Goal: Check status: Check status

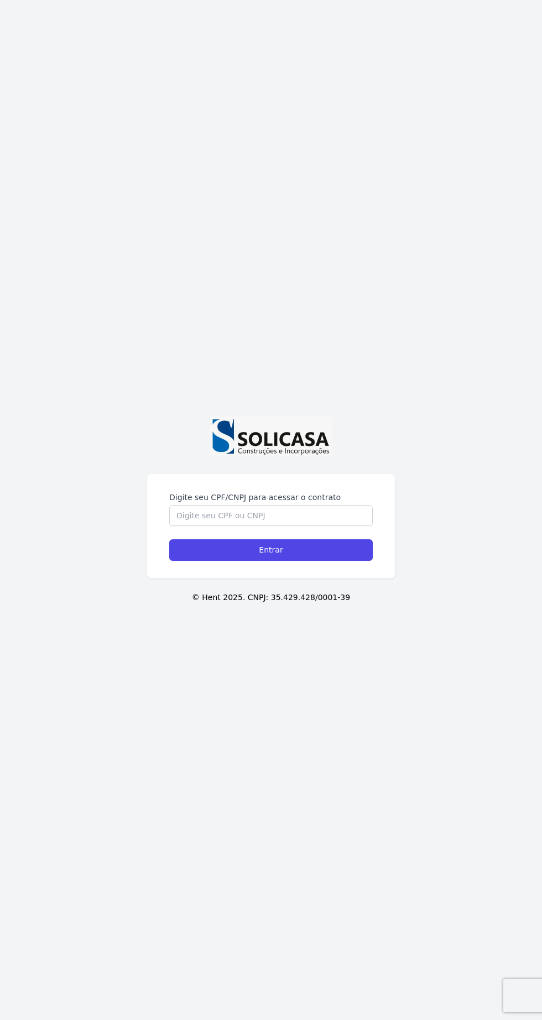
click at [327, 503] on label "Digite seu CPF/CNPJ para acessar o contrato" at bounding box center [270, 497] width 203 height 11
click at [327, 526] on input "Digite seu CPF/CNPJ para acessar o contrato" at bounding box center [270, 515] width 203 height 21
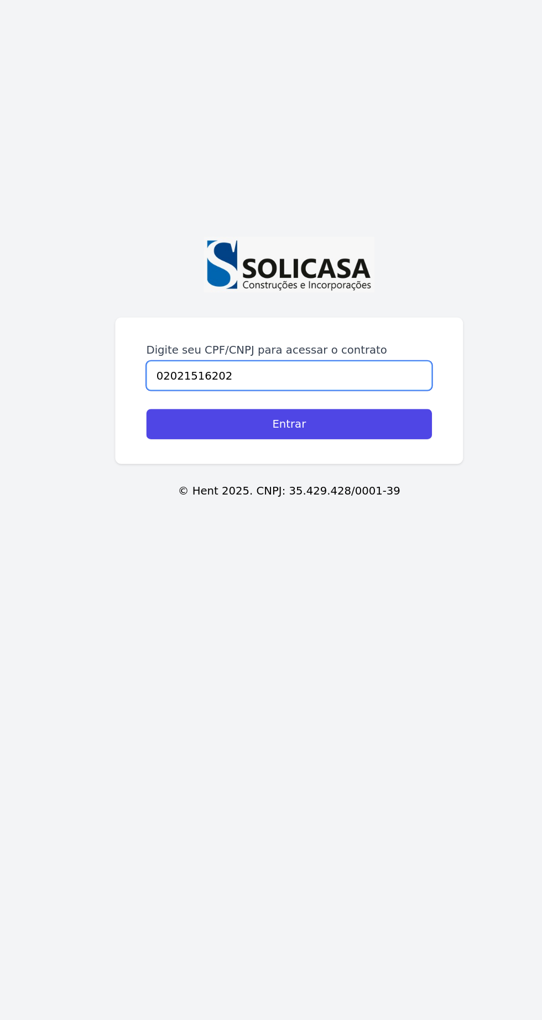
type input "02021516202"
click at [184, 561] on input "Entrar" at bounding box center [270, 550] width 203 height 22
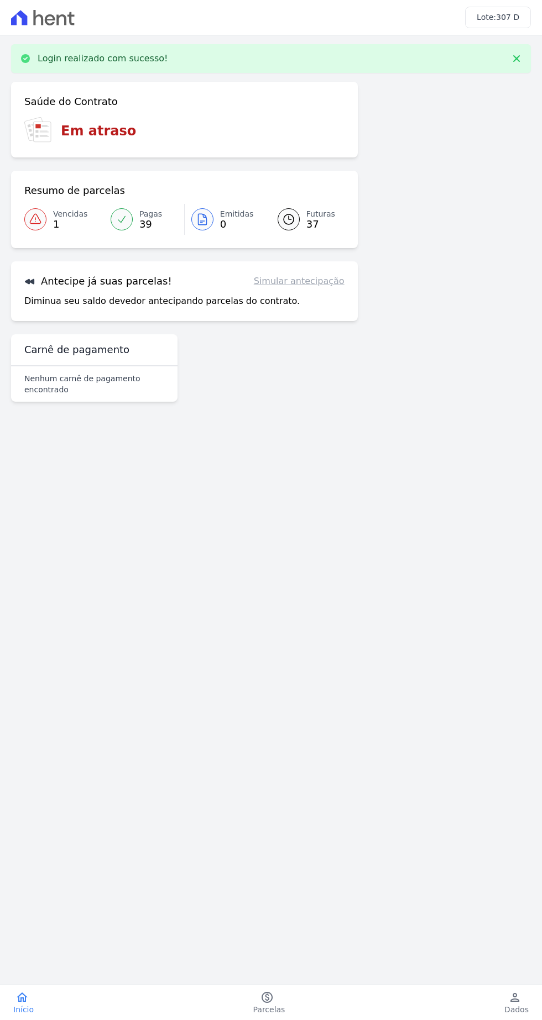
click at [33, 231] on link "Vencidas 1" at bounding box center [64, 219] width 80 height 31
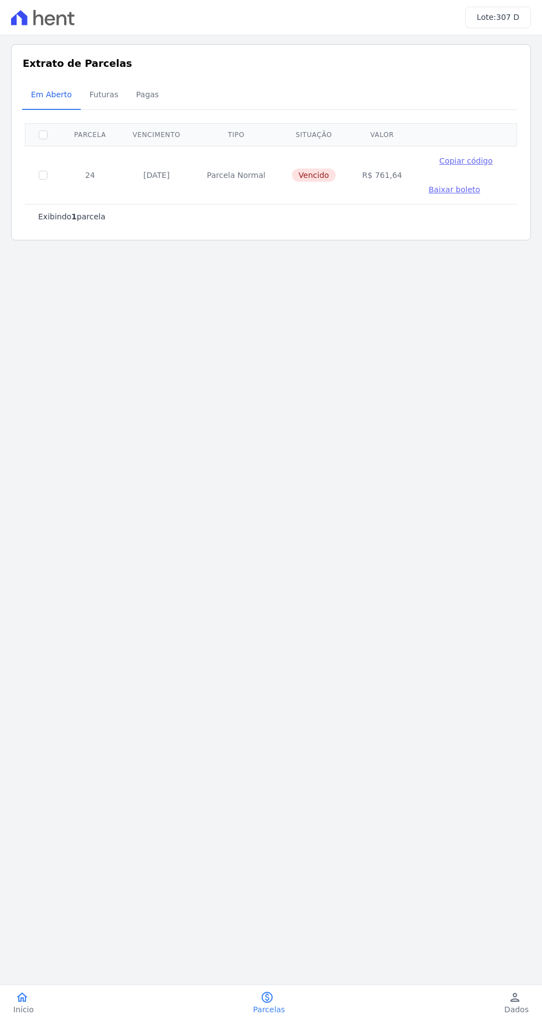
click at [19, 1006] on span "Início" at bounding box center [23, 1009] width 20 height 11
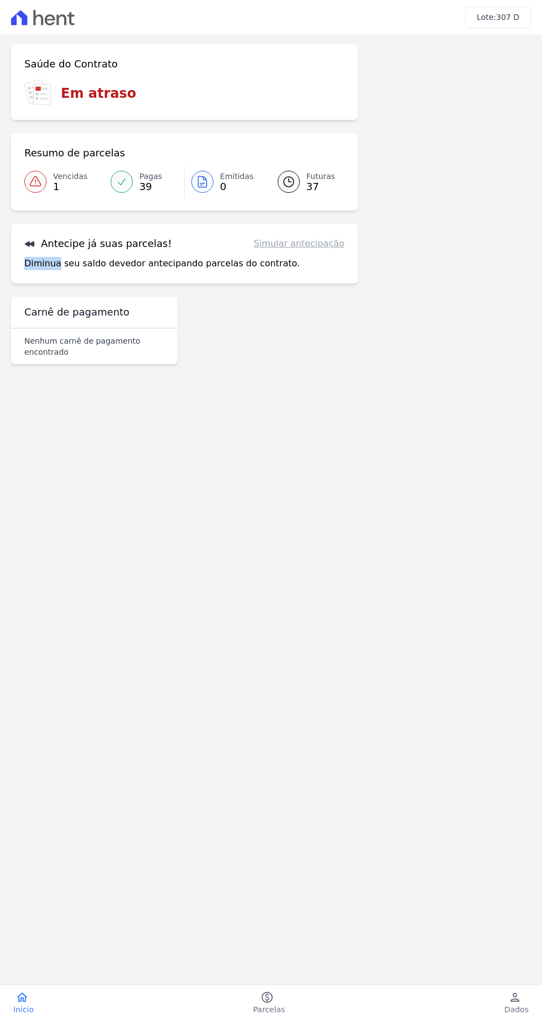
click at [402, 643] on main "Confirme os seus contatos Email deboratroni412@gmail.com Phone (41) 99266-2575 …" at bounding box center [271, 496] width 542 height 923
click at [29, 188] on icon at bounding box center [35, 181] width 13 height 13
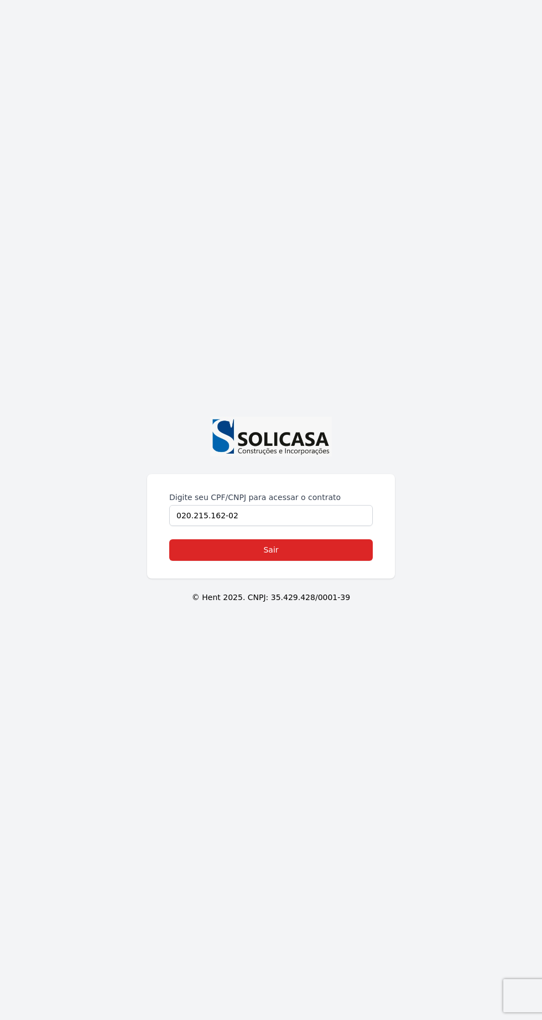
scroll to position [7, 0]
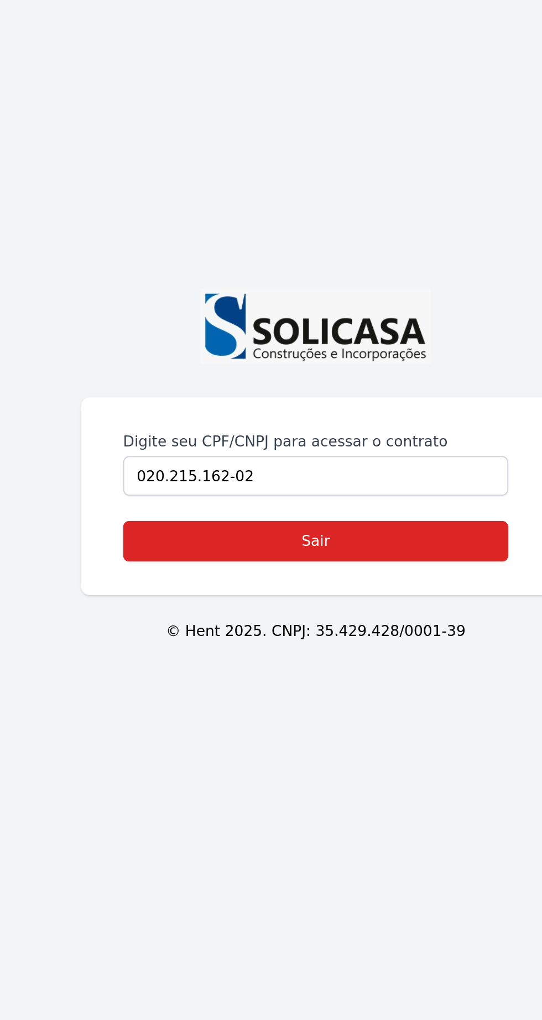
click at [171, 526] on div "Digite seu CPF/CNPJ para acessar o contrato 020.215.162-02" at bounding box center [270, 509] width 203 height 34
click at [191, 561] on link "Sair" at bounding box center [270, 550] width 203 height 22
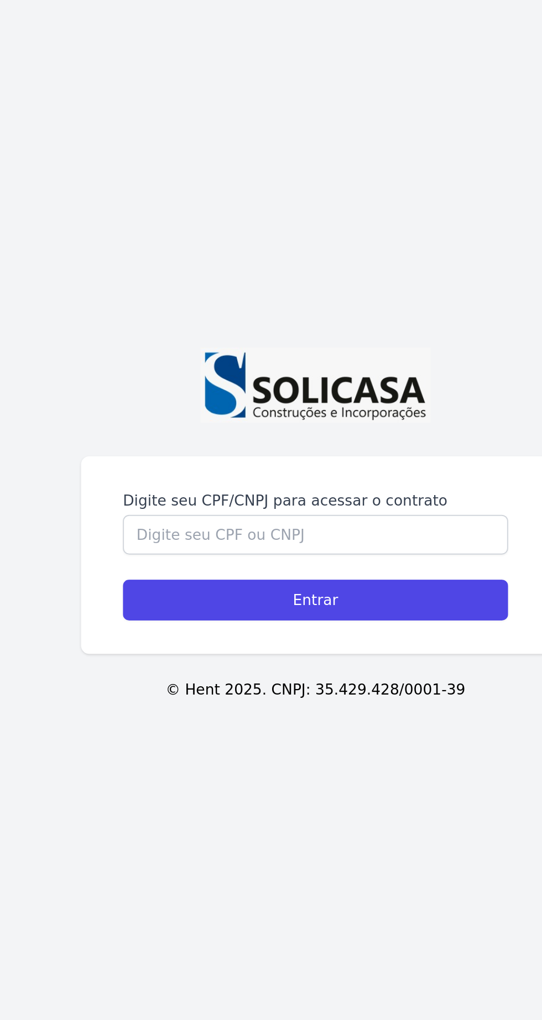
scroll to position [0, 0]
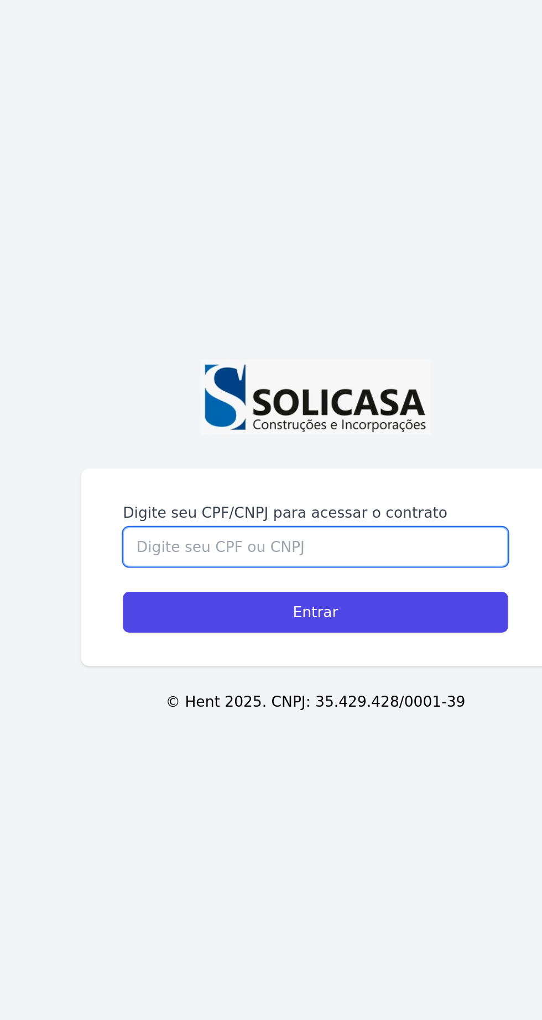
click at [190, 564] on input "Digite seu CPF/CNPJ para acessar o contrato" at bounding box center [270, 553] width 203 height 21
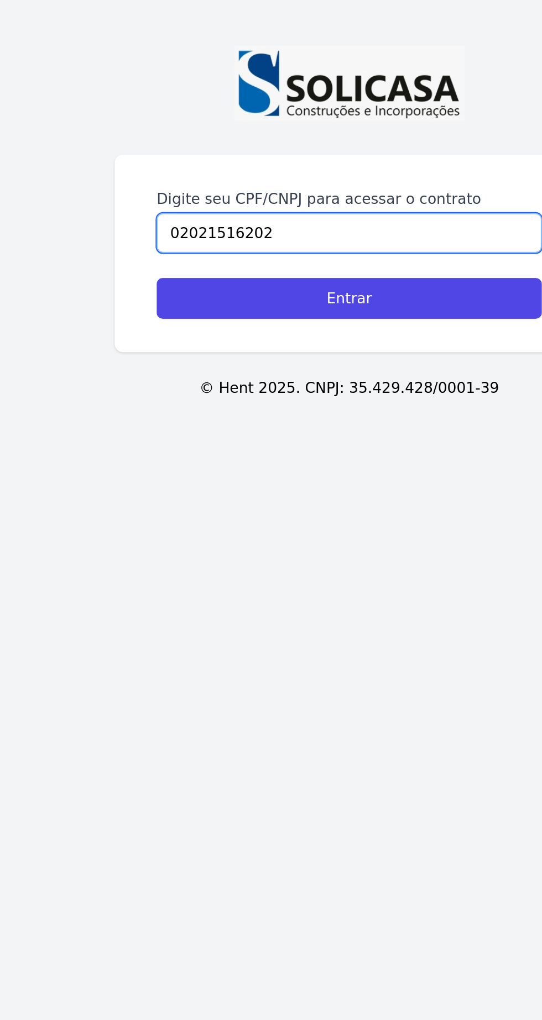
type input "02021516202"
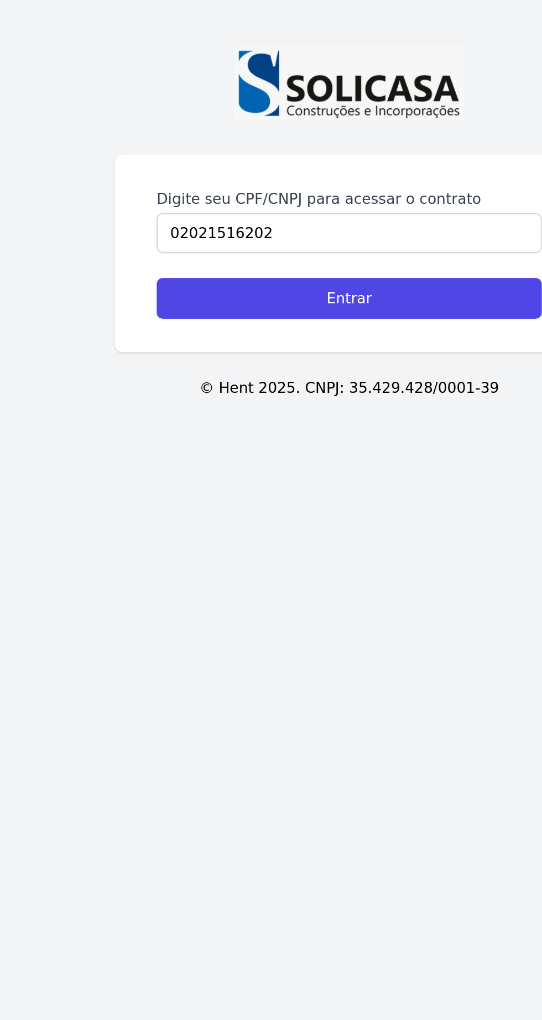
click at [162, 616] on div "Digite seu CPF/CNPJ para acessar o contrato 02021516202 Entrar" at bounding box center [271, 564] width 248 height 104
click at [189, 561] on input "Entrar" at bounding box center [270, 550] width 203 height 22
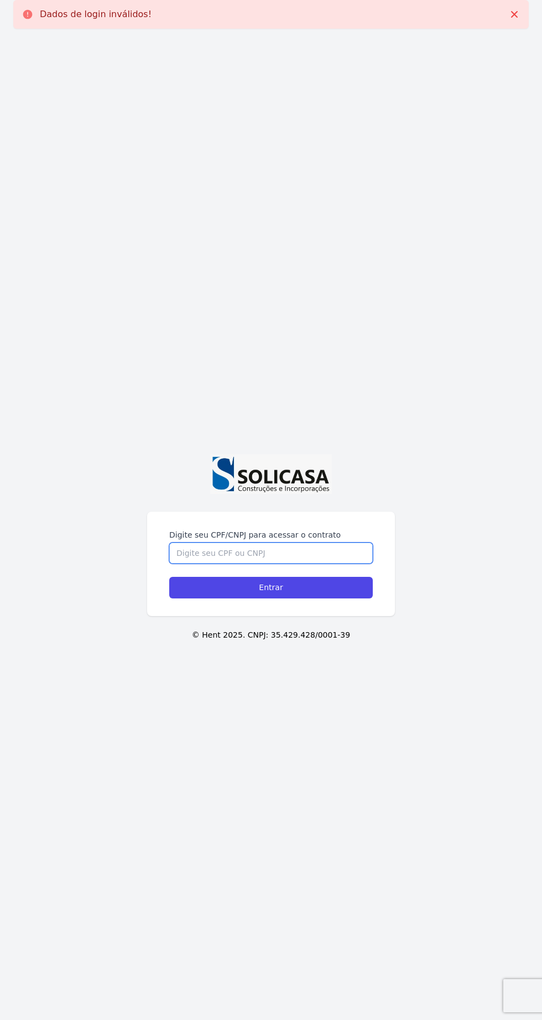
click at [169, 564] on input "Digite seu CPF/CNPJ para acessar o contrato" at bounding box center [270, 553] width 203 height 21
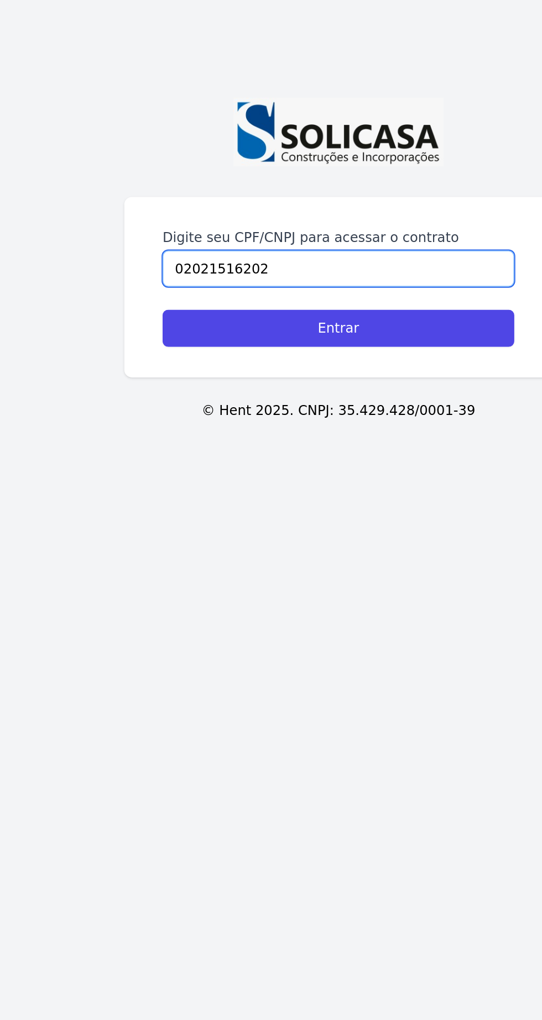
type input "02021516202"
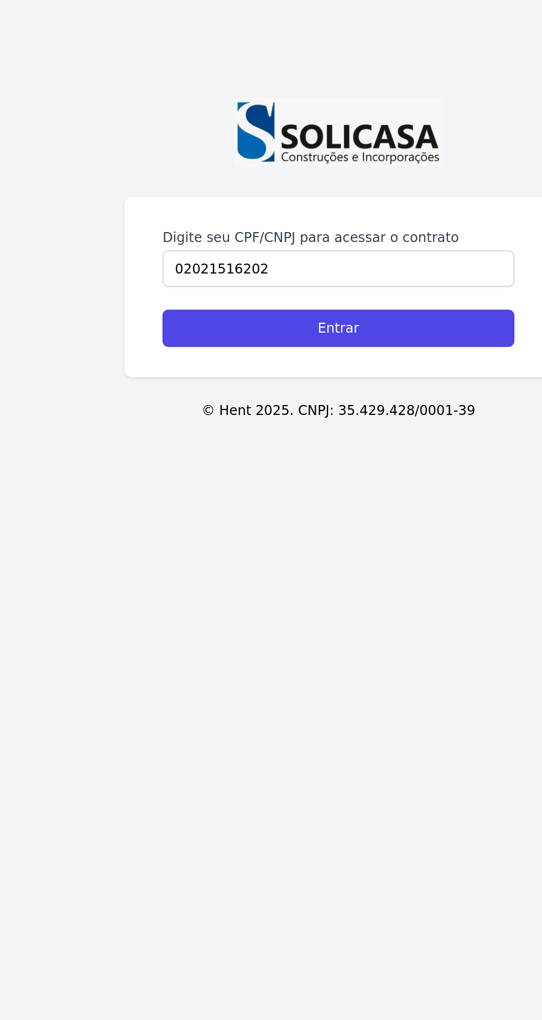
click at [170, 598] on input "Entrar" at bounding box center [270, 588] width 203 height 22
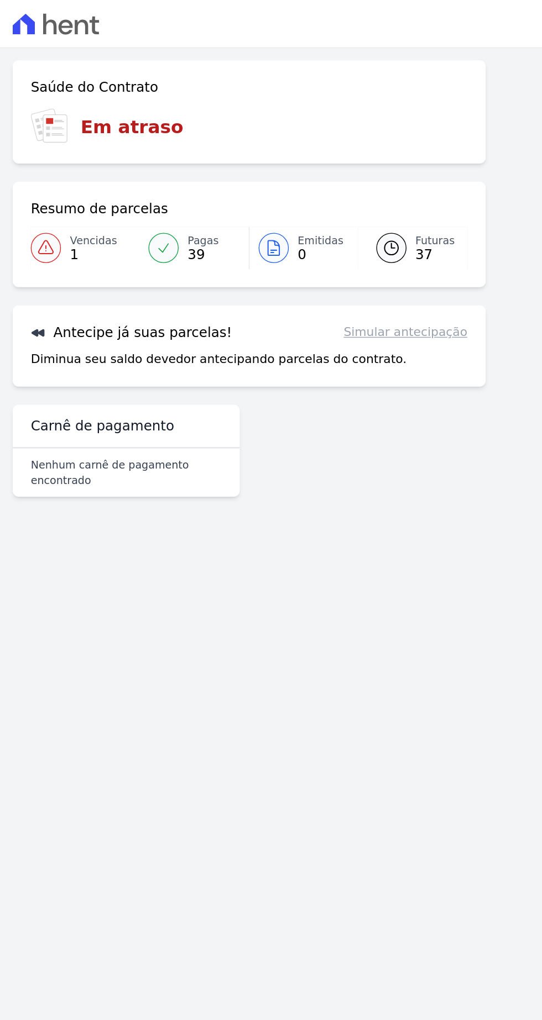
click at [31, 181] on icon at bounding box center [35, 181] width 13 height 13
